Goal: Check status: Check status

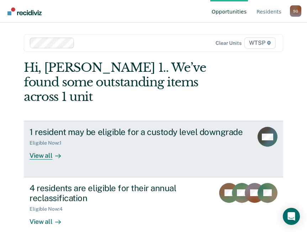
click at [44, 146] on div "View all" at bounding box center [49, 153] width 40 height 14
